Goal: Task Accomplishment & Management: Manage account settings

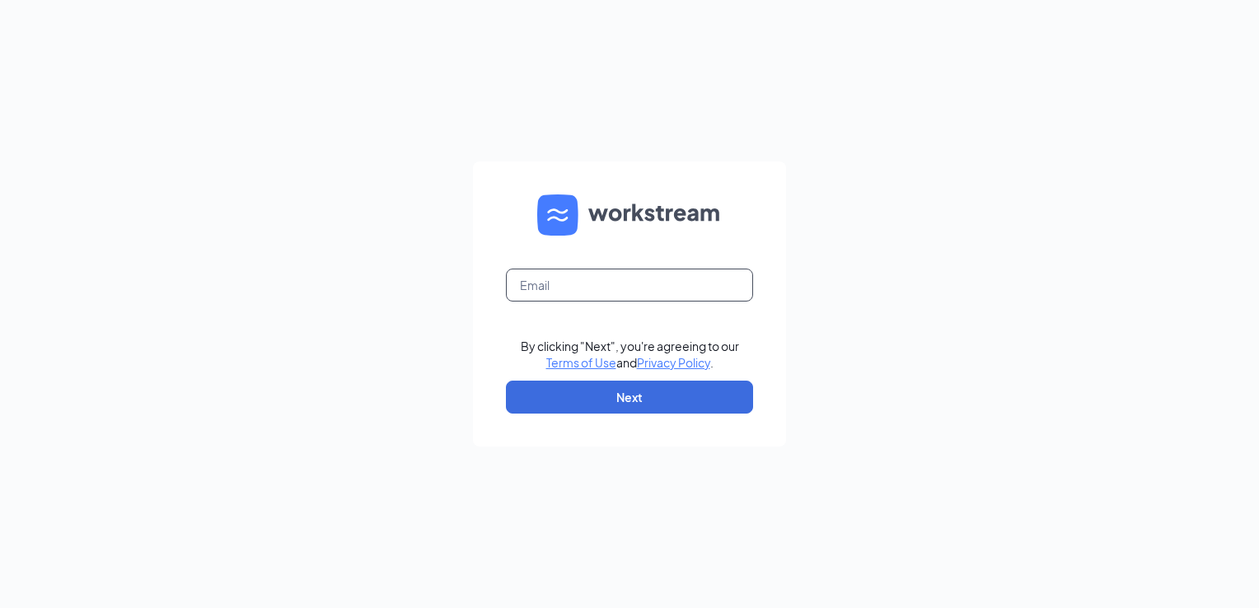
click at [543, 278] on input "text" at bounding box center [629, 285] width 247 height 33
type input "jessica.johnson@ljsilvers.com"
click at [556, 386] on button "Next" at bounding box center [629, 397] width 247 height 33
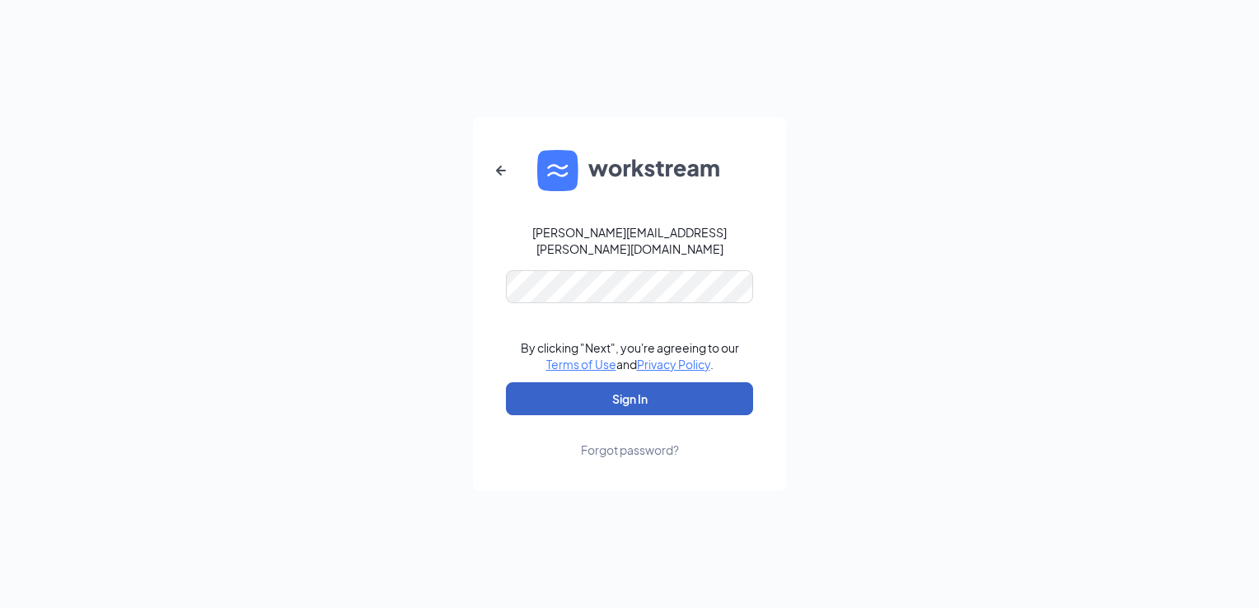
click at [547, 382] on button "Sign In" at bounding box center [629, 398] width 247 height 33
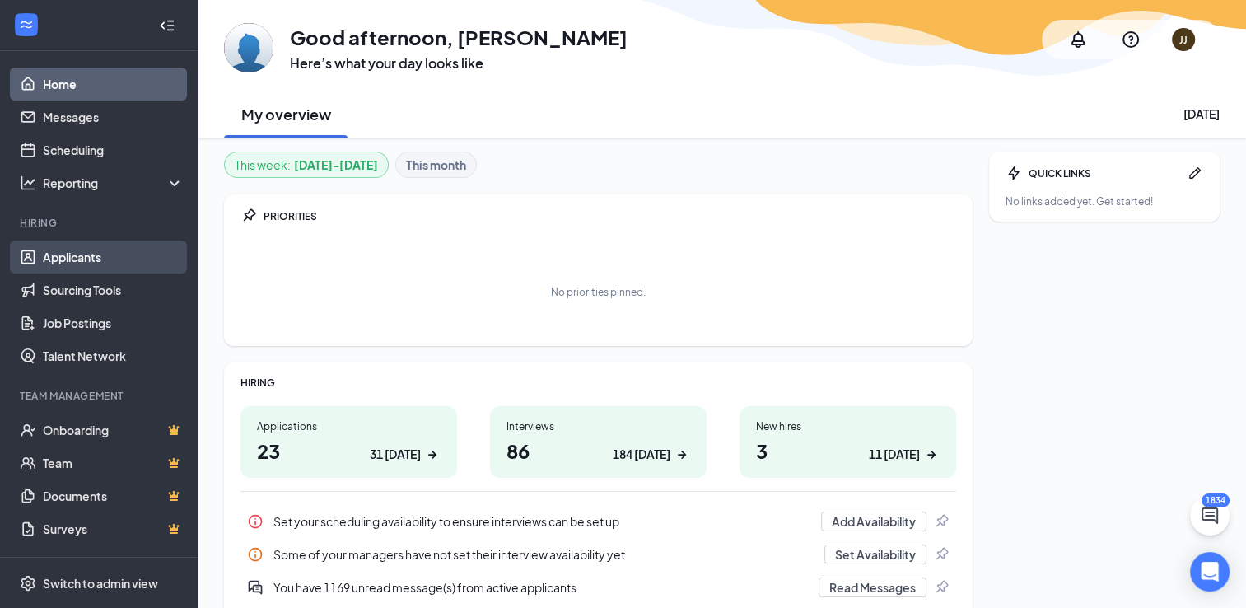
click at [115, 258] on link "Applicants" at bounding box center [113, 257] width 141 height 33
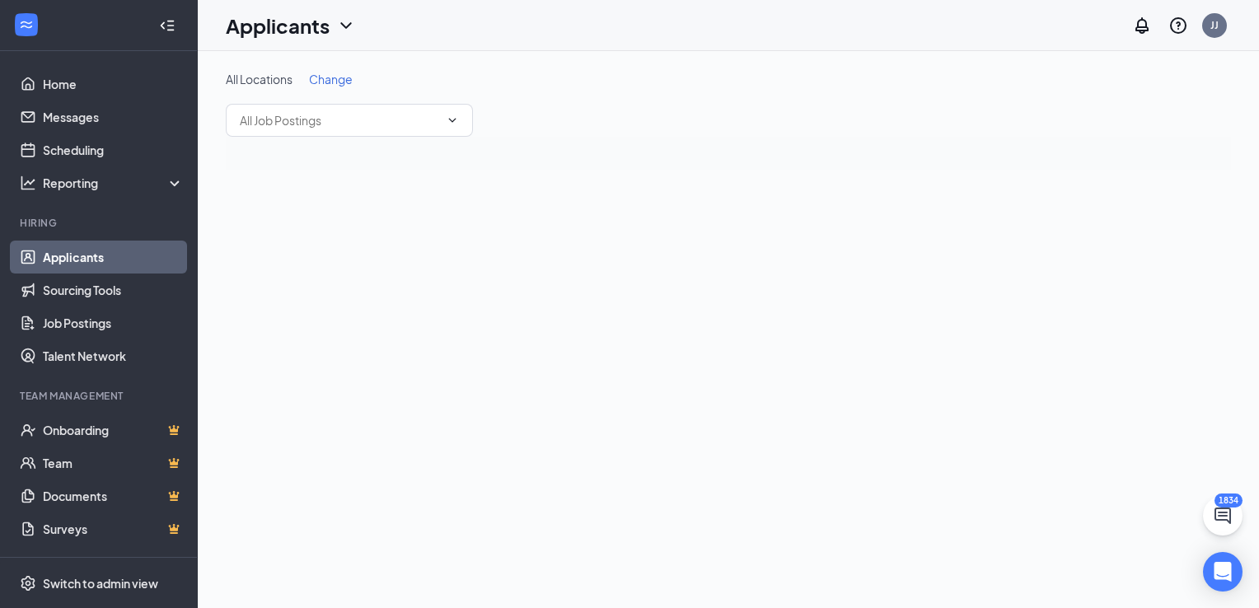
click at [330, 72] on span "Change" at bounding box center [331, 79] width 44 height 15
click at [317, 87] on div "All Locations" at bounding box center [333, 87] width 186 height 20
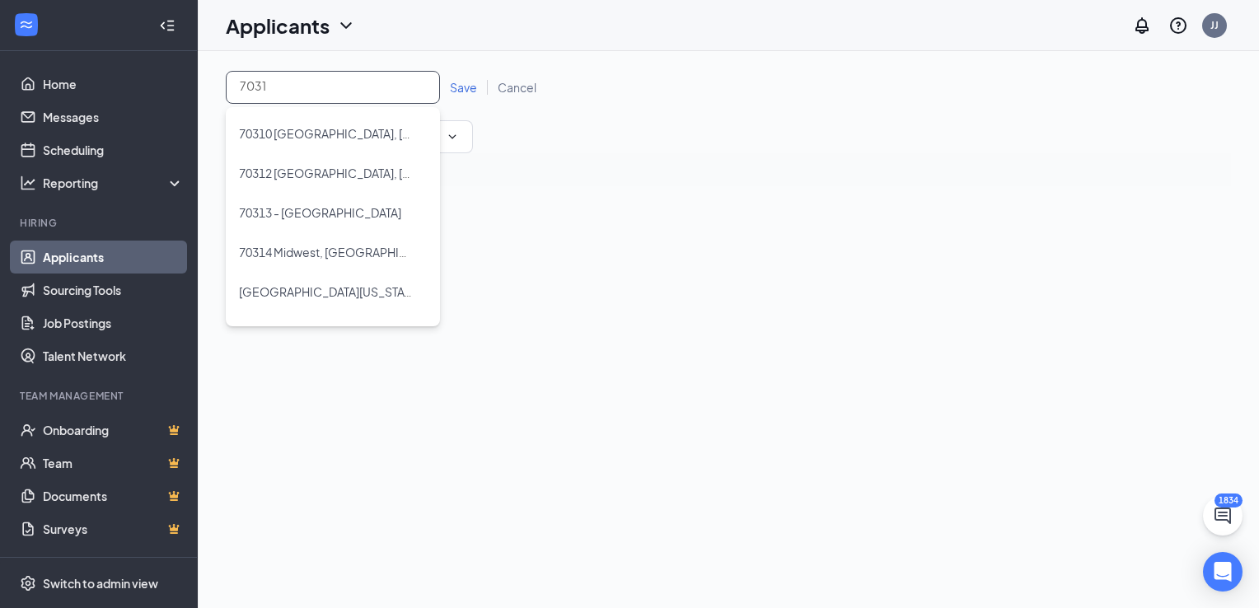
type input "70317"
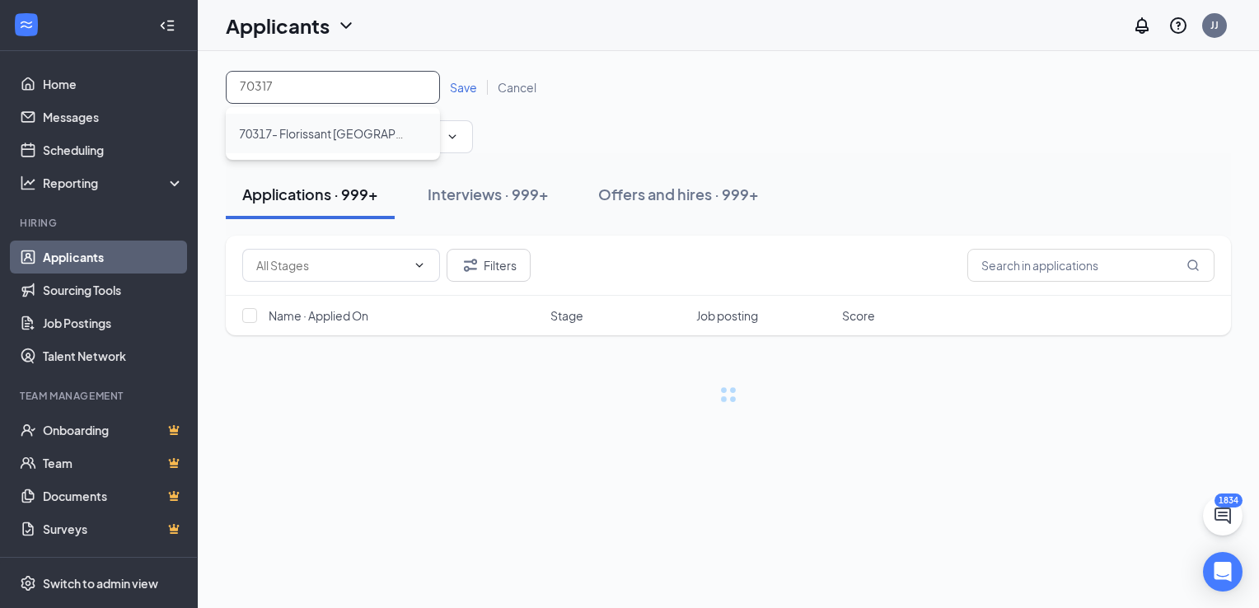
click at [310, 120] on li "70317- Florissant [GEOGRAPHIC_DATA]" at bounding box center [333, 134] width 214 height 40
click at [458, 83] on span "Save" at bounding box center [463, 87] width 27 height 15
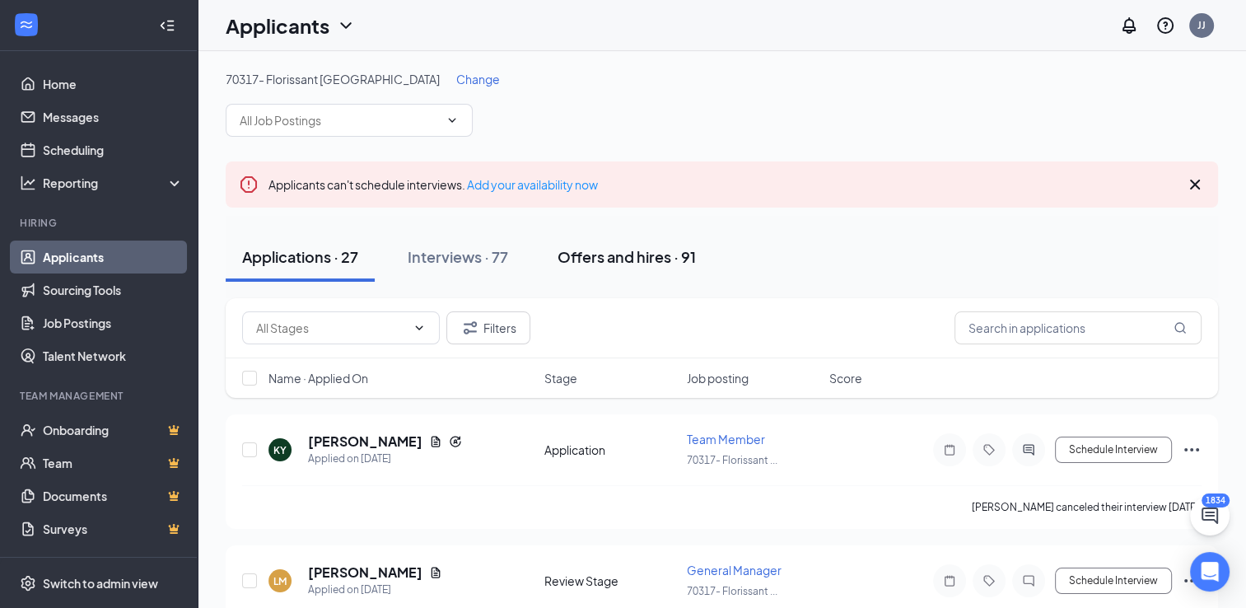
click at [652, 251] on div "Offers and hires · 91" at bounding box center [627, 256] width 138 height 21
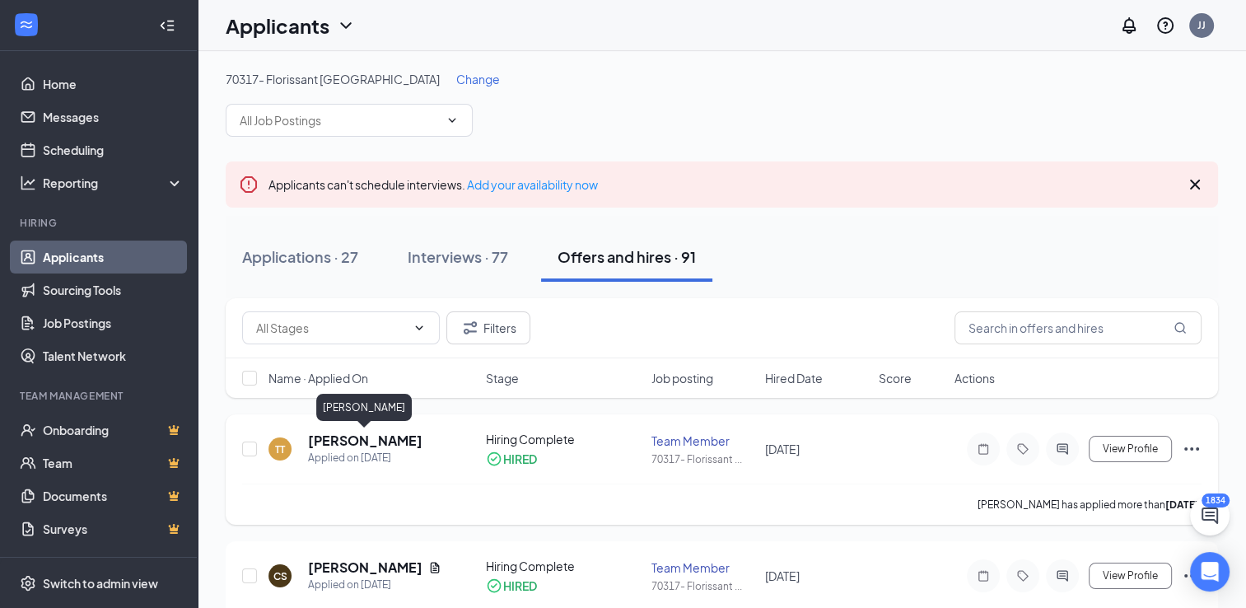
click at [354, 437] on h5 "[PERSON_NAME]" at bounding box center [365, 441] width 115 height 18
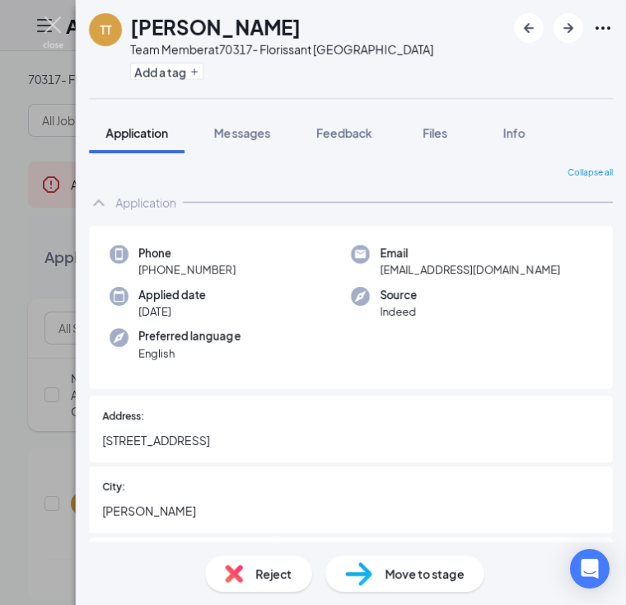
click at [55, 32] on img at bounding box center [53, 32] width 21 height 32
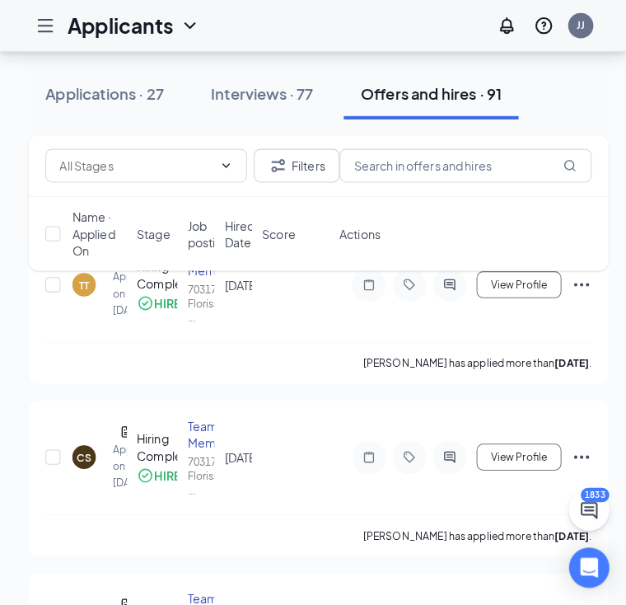
scroll to position [224, 0]
click at [85, 452] on div "CS" at bounding box center [83, 448] width 14 height 14
